Goal: Information Seeking & Learning: Check status

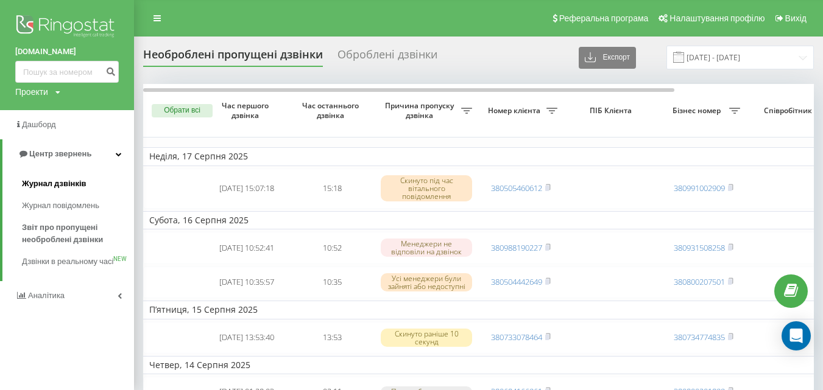
click at [74, 179] on span "Журнал дзвінків" at bounding box center [54, 184] width 65 height 12
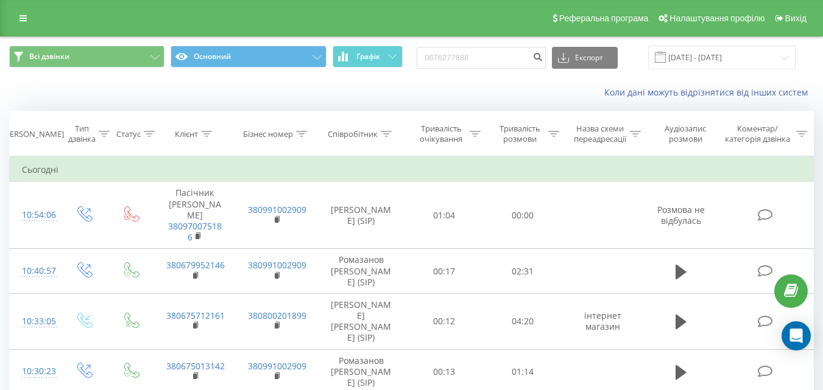
type input "0676277888"
click at [543, 58] on icon "submit" at bounding box center [537, 55] width 10 height 7
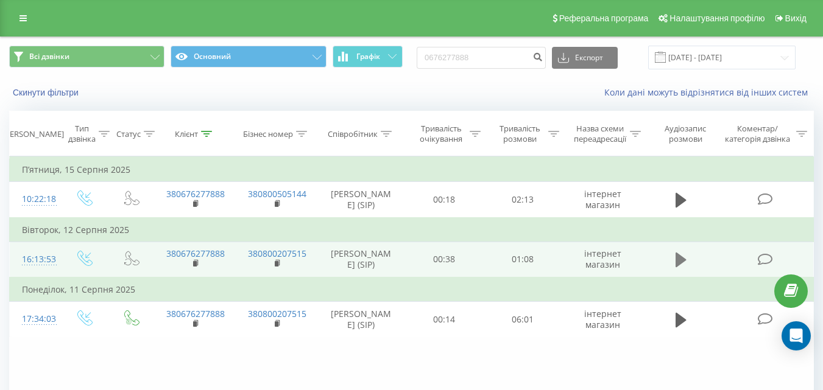
click at [682, 261] on icon at bounding box center [681, 260] width 11 height 15
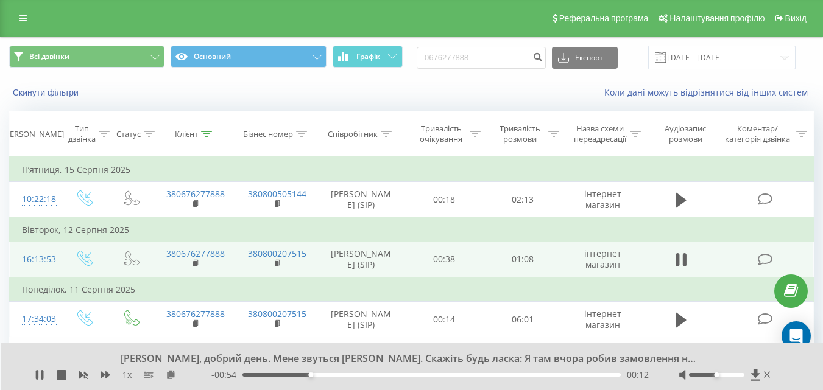
click at [364, 375] on div "00:12" at bounding box center [431, 375] width 378 height 4
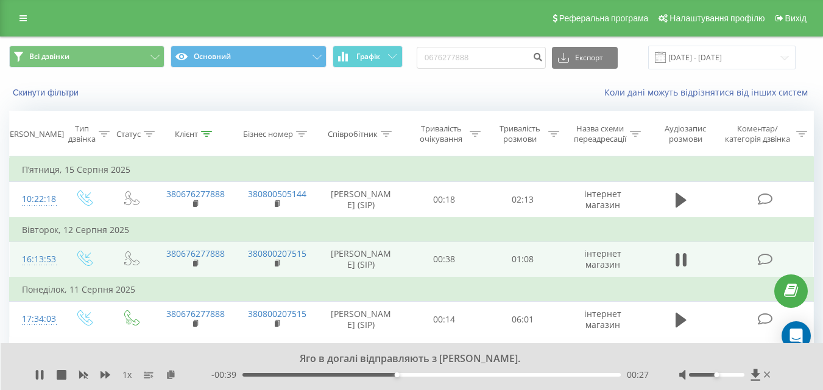
click at [465, 378] on div "- 00:39 00:27 00:27" at bounding box center [429, 375] width 437 height 12
click at [503, 373] on div "00:27" at bounding box center [431, 375] width 378 height 4
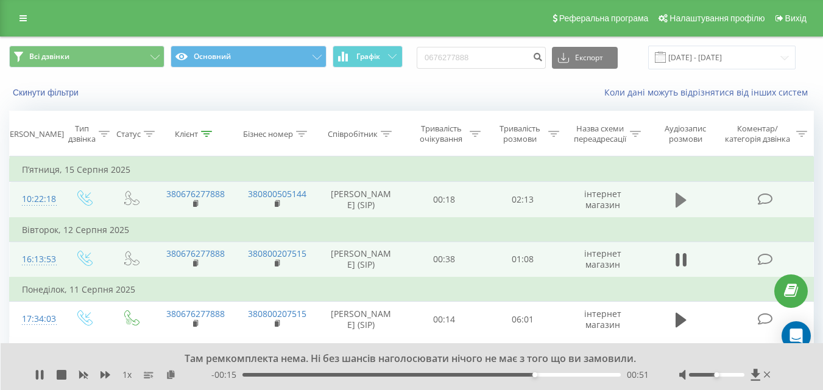
click at [680, 199] on icon at bounding box center [681, 200] width 11 height 15
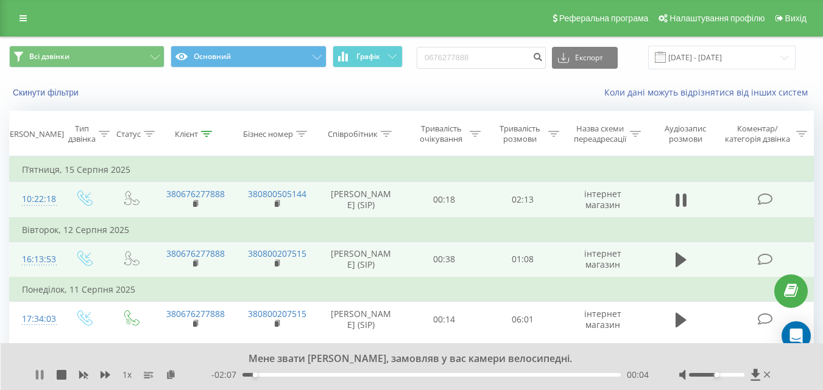
click at [39, 377] on icon at bounding box center [40, 375] width 10 height 10
click at [683, 199] on icon at bounding box center [681, 200] width 11 height 15
click at [309, 372] on div "- 02:02 00:09 00:09" at bounding box center [429, 375] width 437 height 12
